Goal: Transaction & Acquisition: Purchase product/service

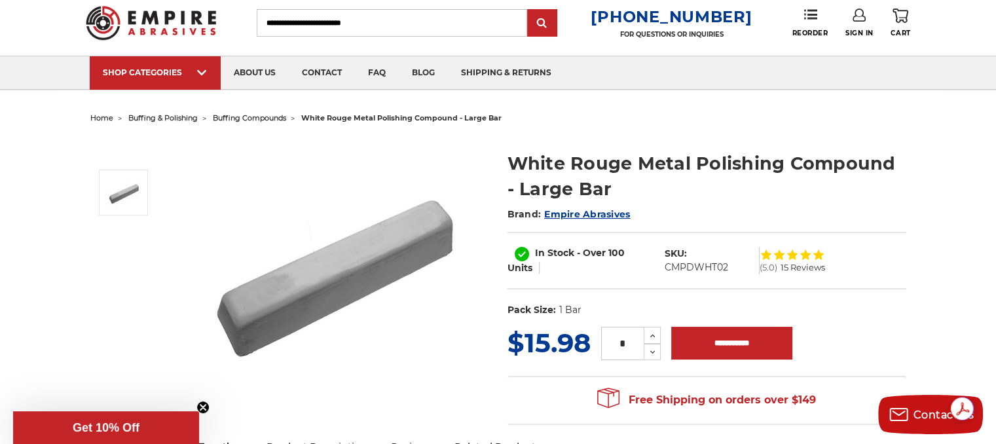
scroll to position [65, 0]
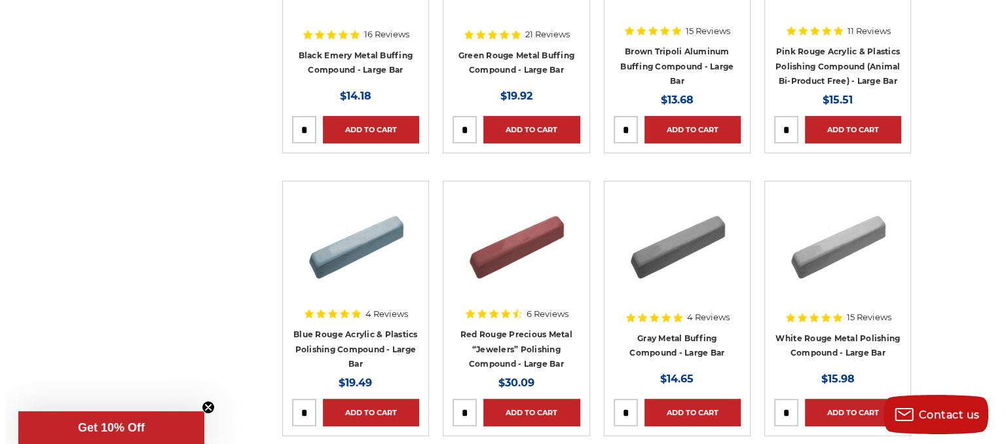
scroll to position [458, 0]
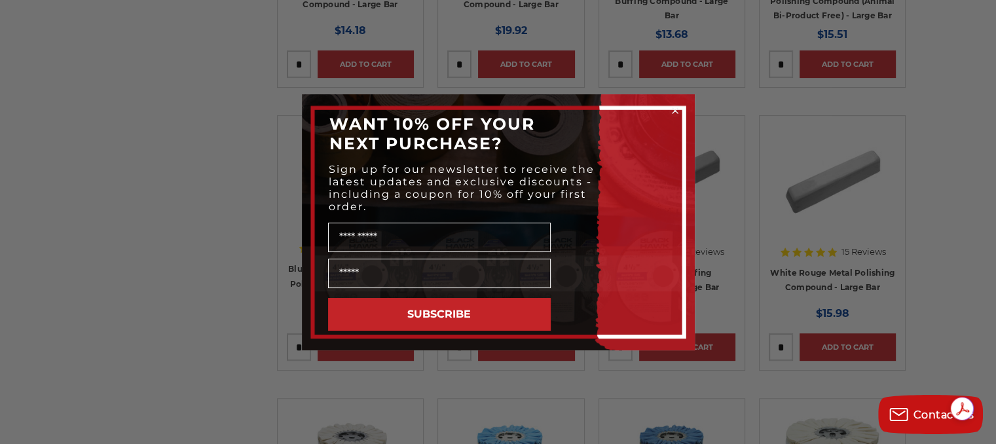
click at [676, 109] on circle "Close dialog" at bounding box center [674, 110] width 12 height 12
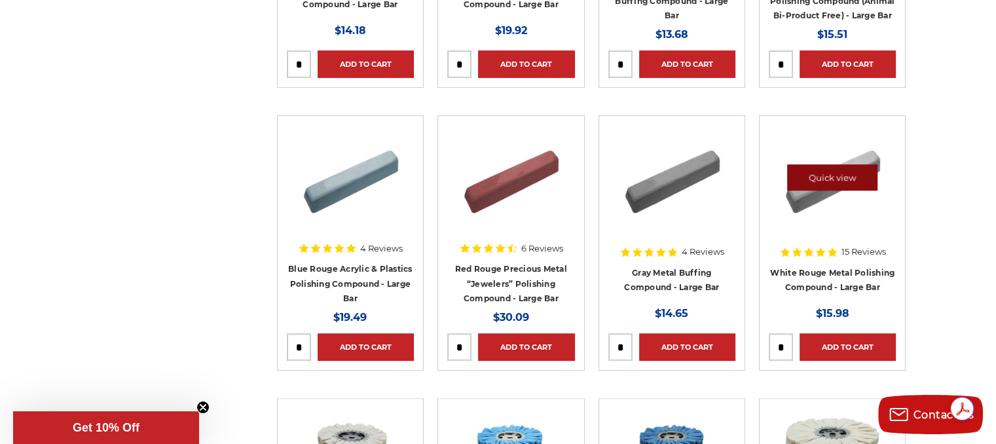
click at [814, 176] on link "Quick view" at bounding box center [832, 177] width 90 height 26
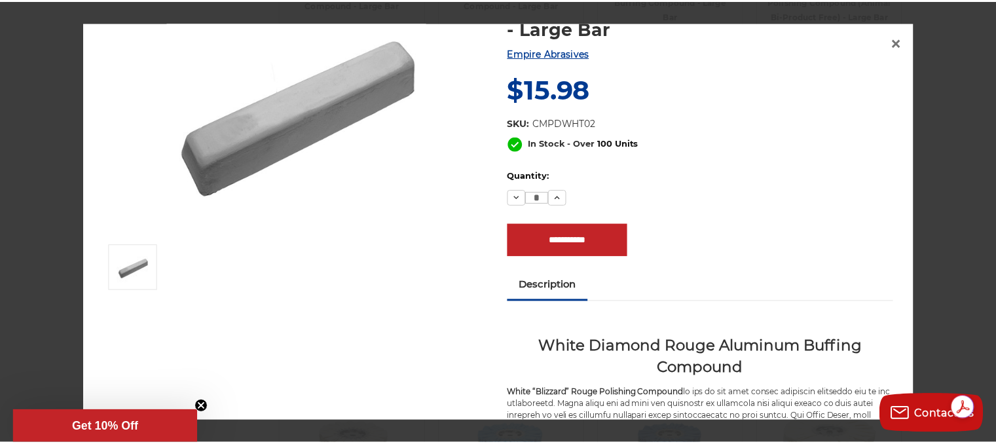
scroll to position [0, 0]
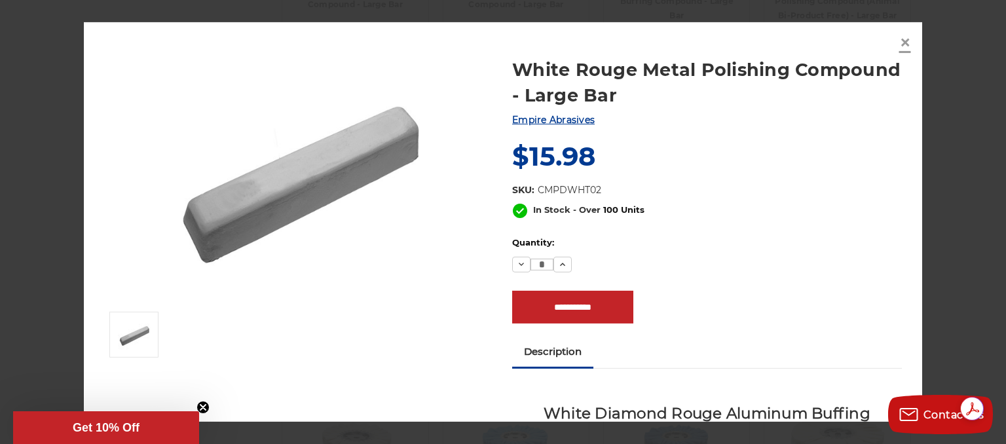
click at [903, 43] on span "×" at bounding box center [905, 42] width 12 height 26
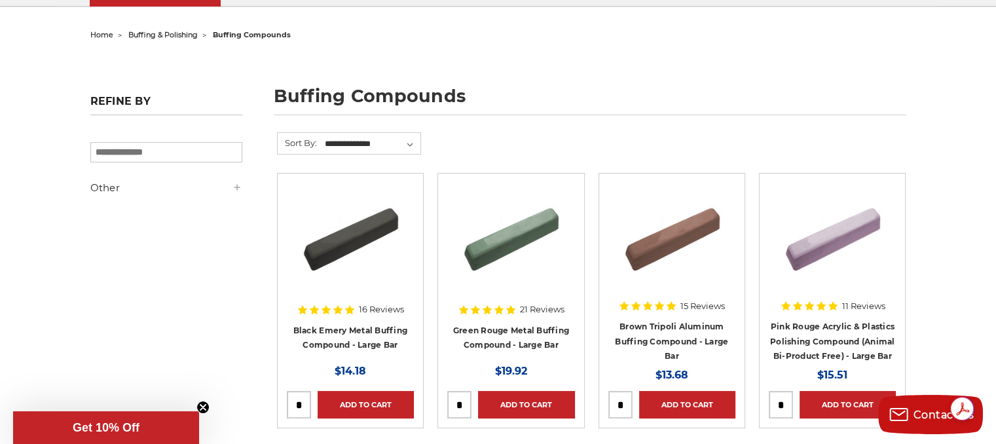
scroll to position [131, 0]
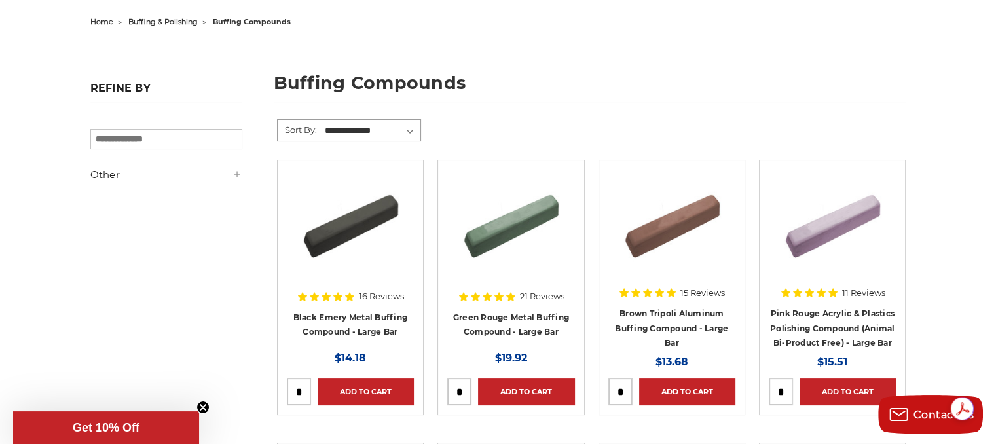
click at [414, 126] on select "**********" at bounding box center [372, 131] width 98 height 20
drag, startPoint x: 236, startPoint y: 238, endPoint x: 235, endPoint y: 230, distance: 7.3
click at [236, 238] on aside "Refine by × Browse by Choose Your Grit, Grit & more Hide Filters Show Filters O…" at bounding box center [166, 157] width 166 height 164
click at [236, 172] on icon at bounding box center [237, 174] width 10 height 10
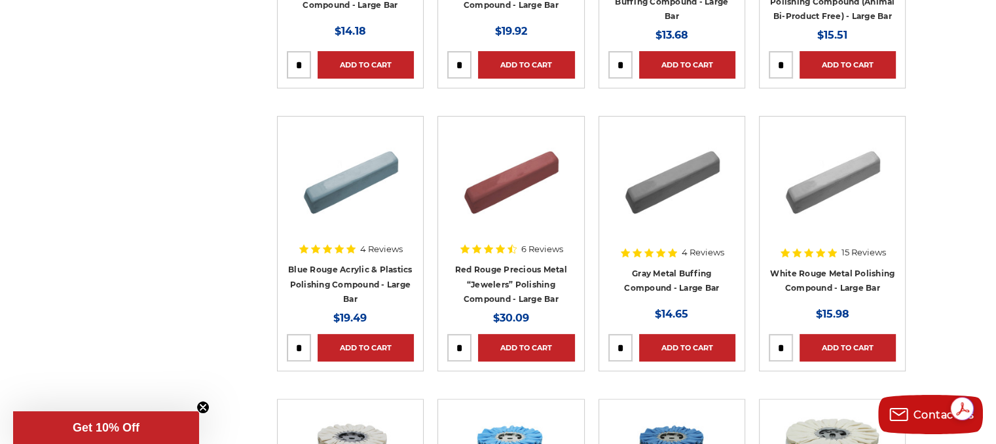
scroll to position [458, 0]
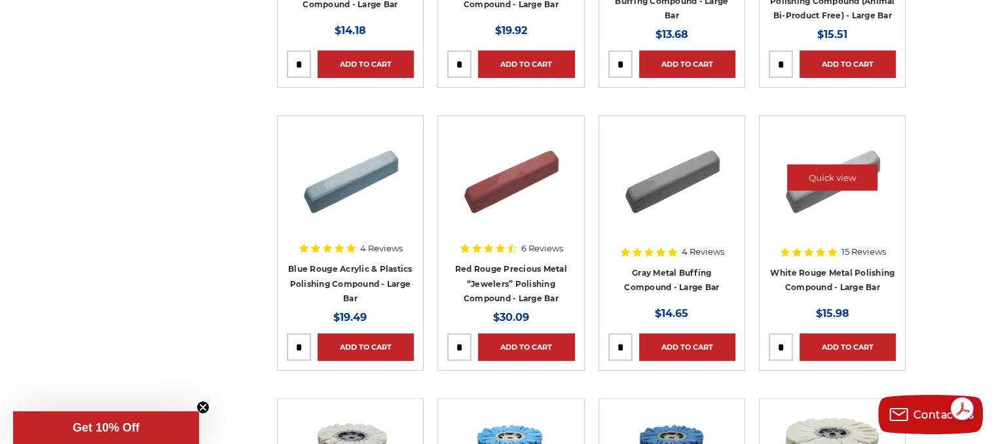
click at [820, 194] on img at bounding box center [832, 177] width 105 height 105
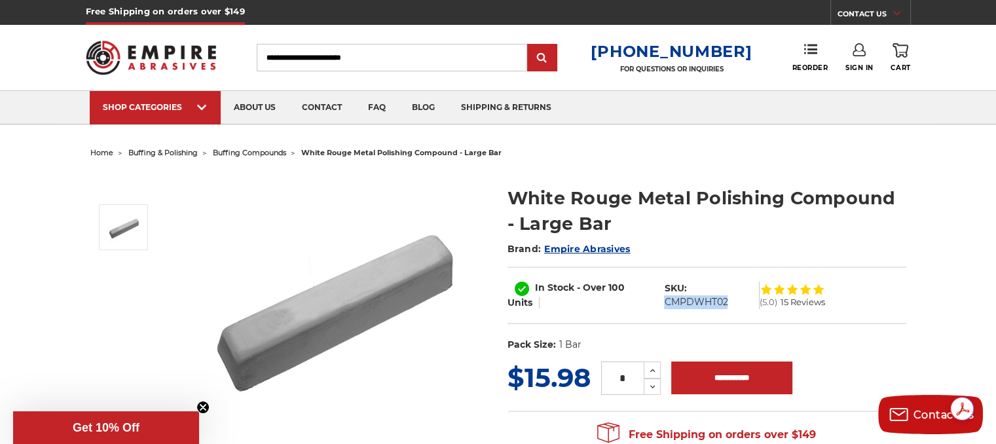
drag, startPoint x: 664, startPoint y: 301, endPoint x: 725, endPoint y: 302, distance: 61.5
click at [725, 302] on dd "CMPDWHT02" at bounding box center [696, 302] width 64 height 14
copy dd "CMPDWHT02"
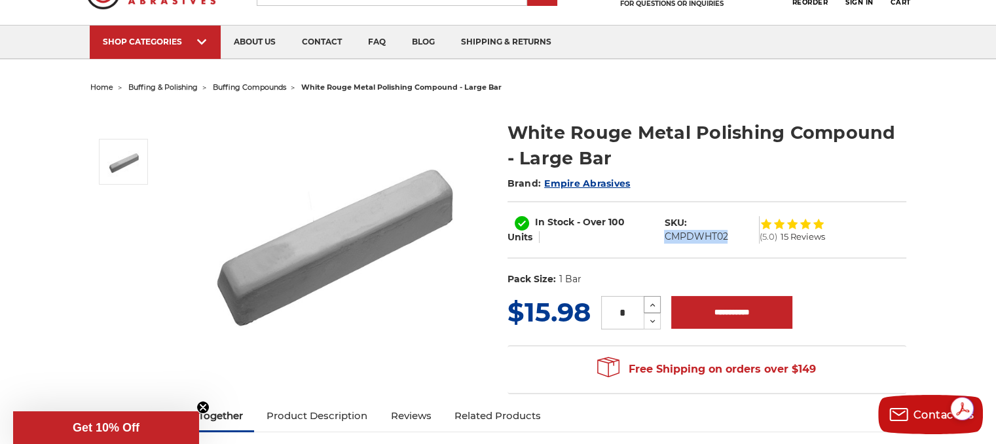
click at [652, 300] on icon at bounding box center [652, 305] width 10 height 12
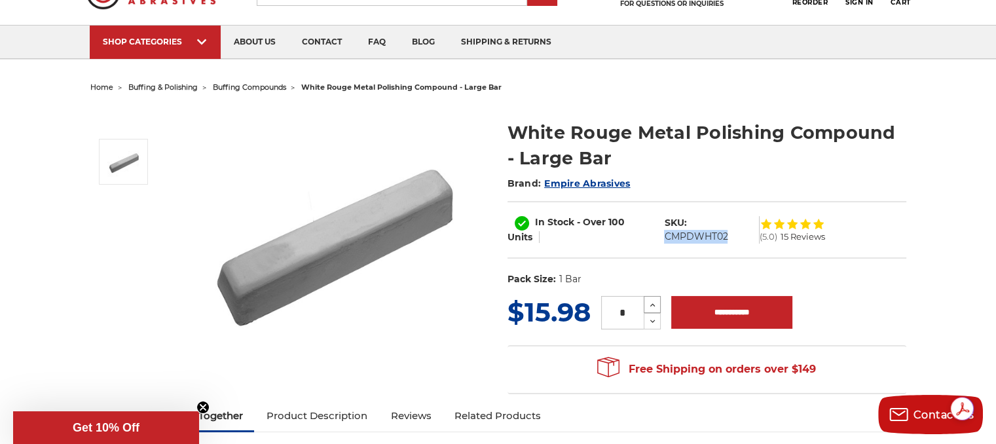
click at [652, 300] on icon at bounding box center [652, 305] width 10 height 12
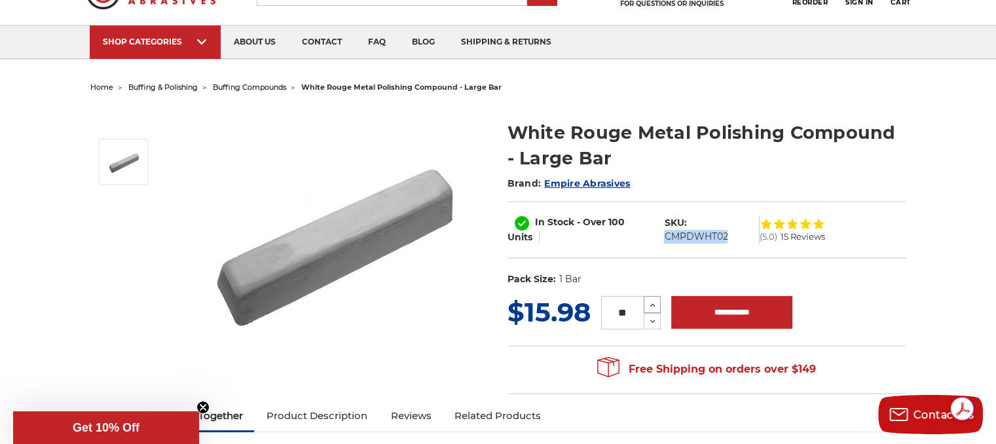
click at [652, 300] on icon at bounding box center [652, 305] width 10 height 12
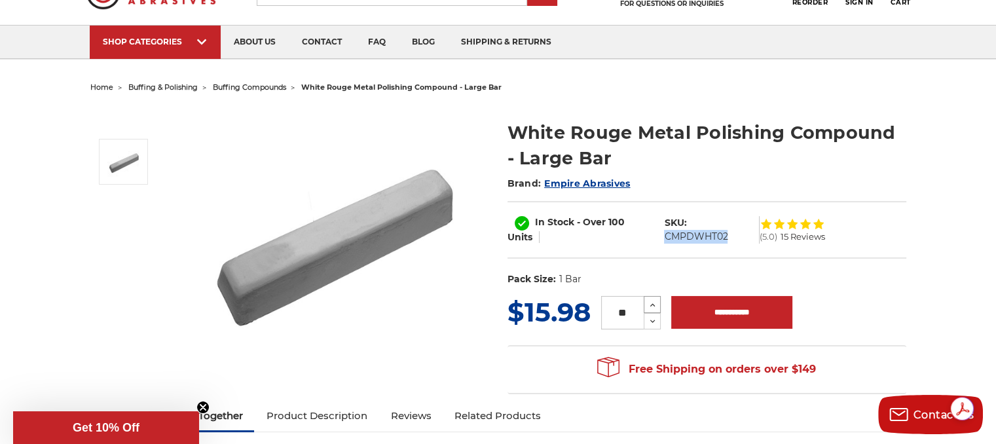
click at [652, 300] on icon at bounding box center [652, 305] width 10 height 12
type input "**"
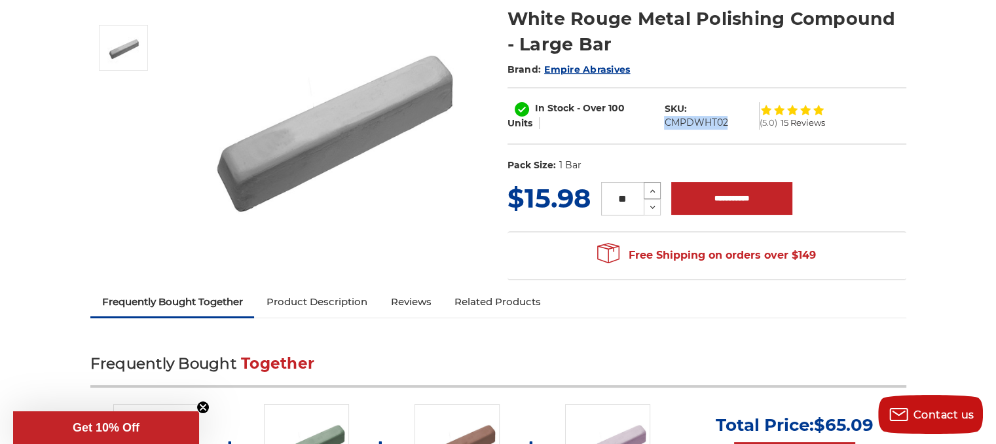
scroll to position [0, 0]
